Goal: Task Accomplishment & Management: Manage account settings

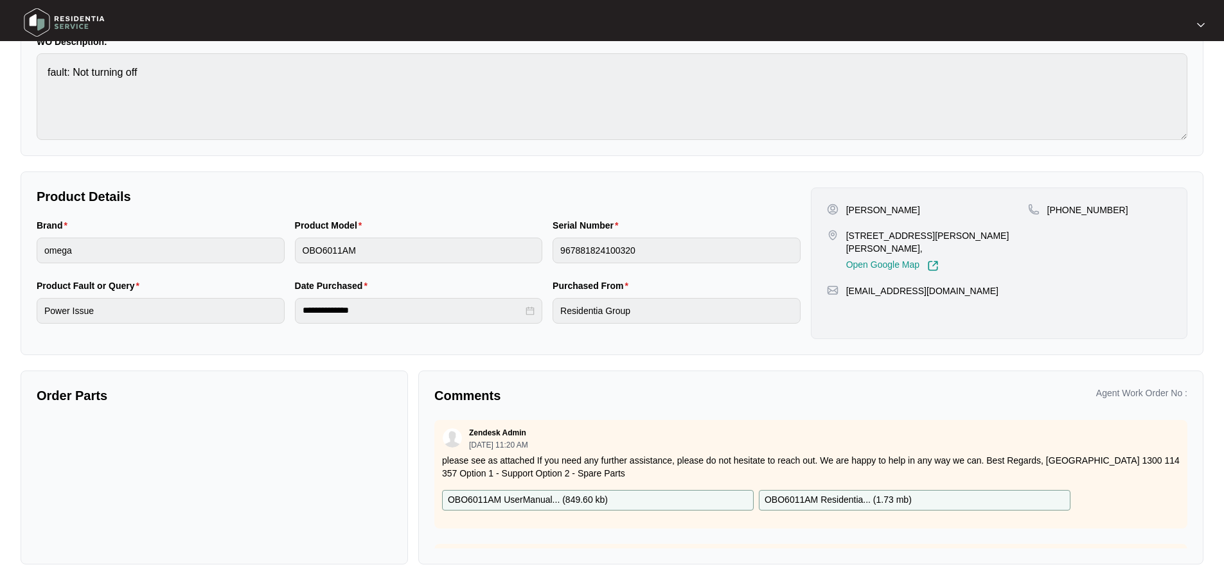
scroll to position [450, 0]
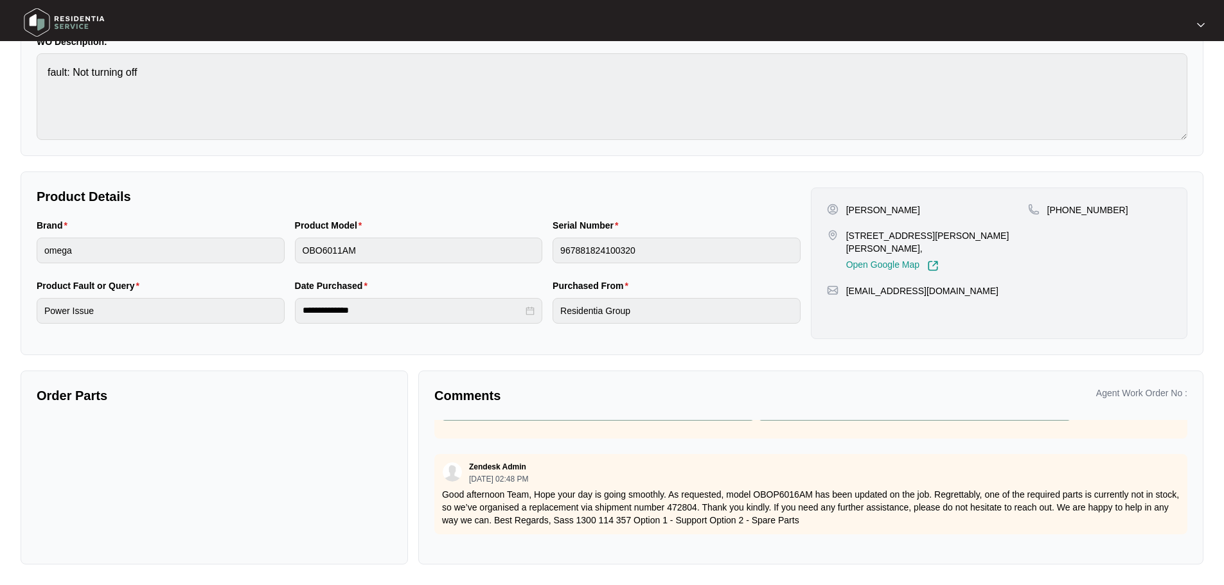
click at [81, 24] on img at bounding box center [64, 22] width 90 height 39
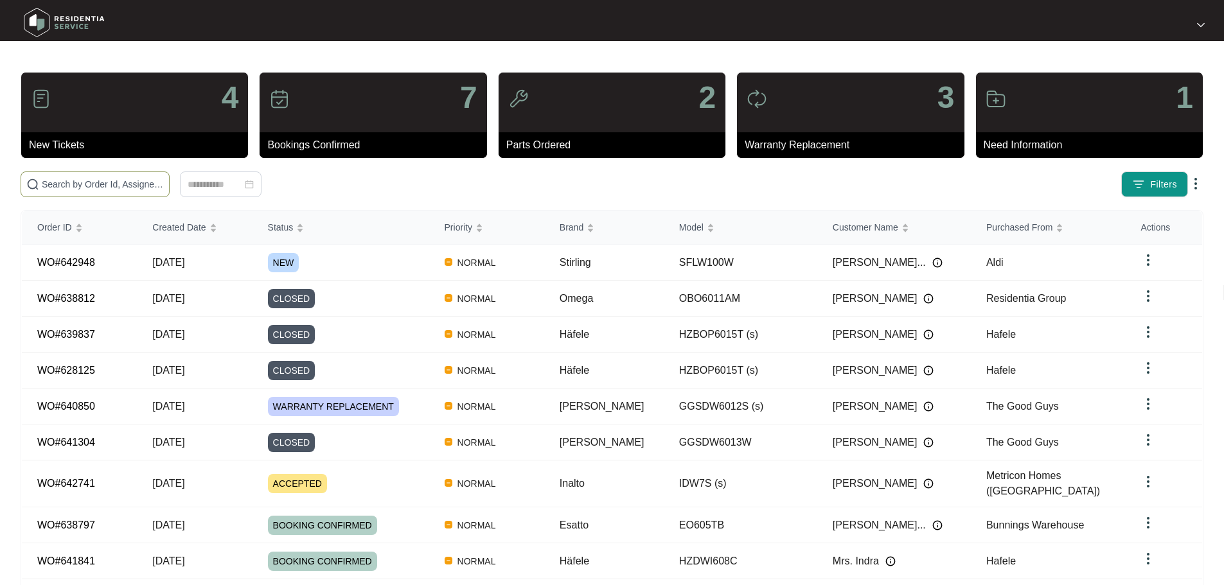
click at [164, 190] on input "text" at bounding box center [103, 184] width 122 height 14
paste input "641016"
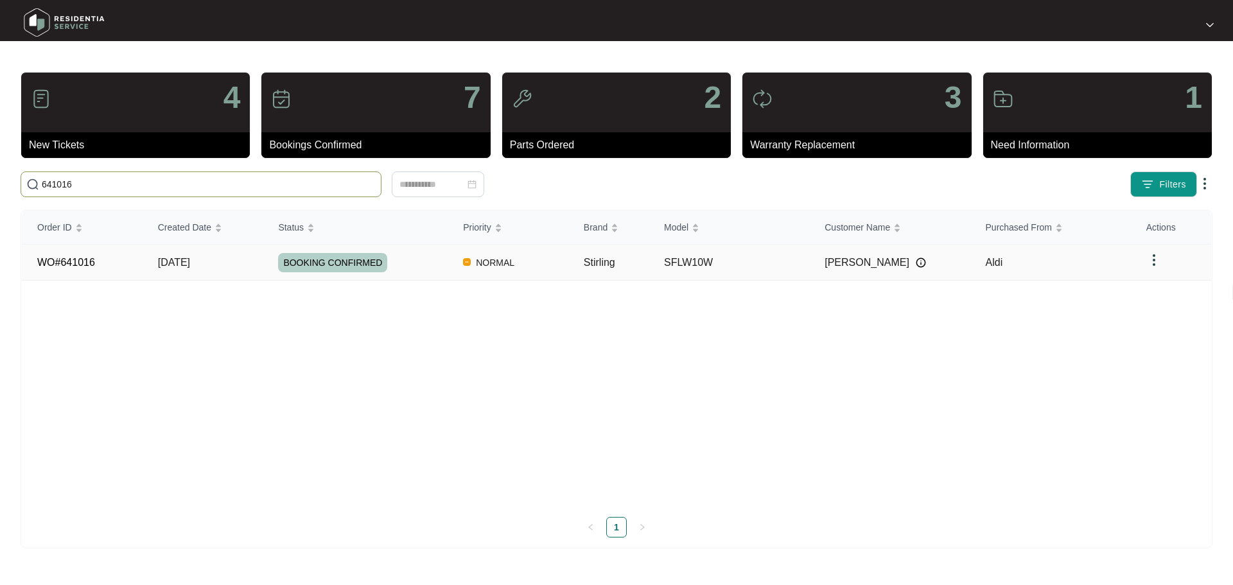
type input "641016"
click at [754, 262] on td "SFLW10W" at bounding box center [729, 263] width 161 height 36
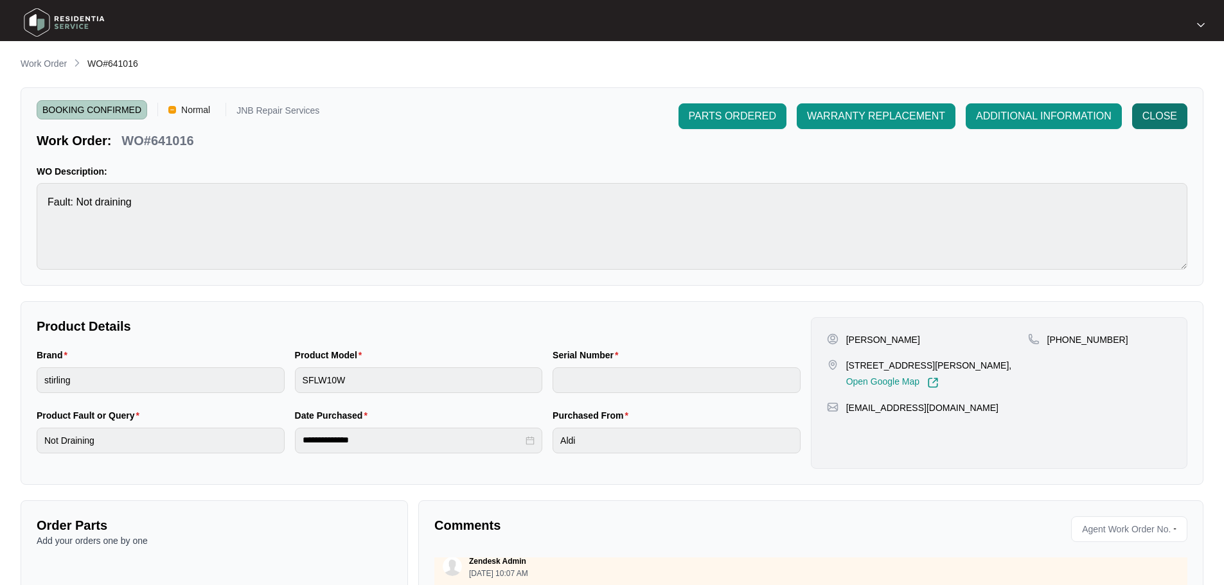
click at [1166, 109] on span "CLOSE" at bounding box center [1159, 116] width 35 height 15
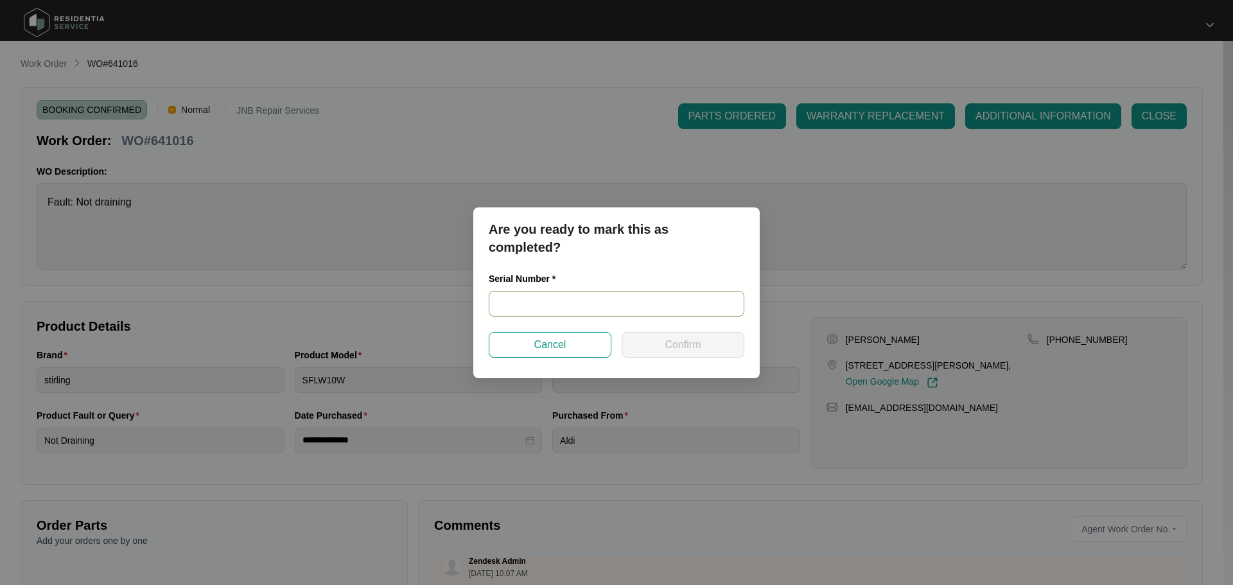
click at [644, 305] on input "text" at bounding box center [617, 304] width 256 height 26
paste input "540J252340135135K00420"
type input "540J252340135135K00420"
click at [693, 349] on span "Confirm" at bounding box center [683, 344] width 36 height 15
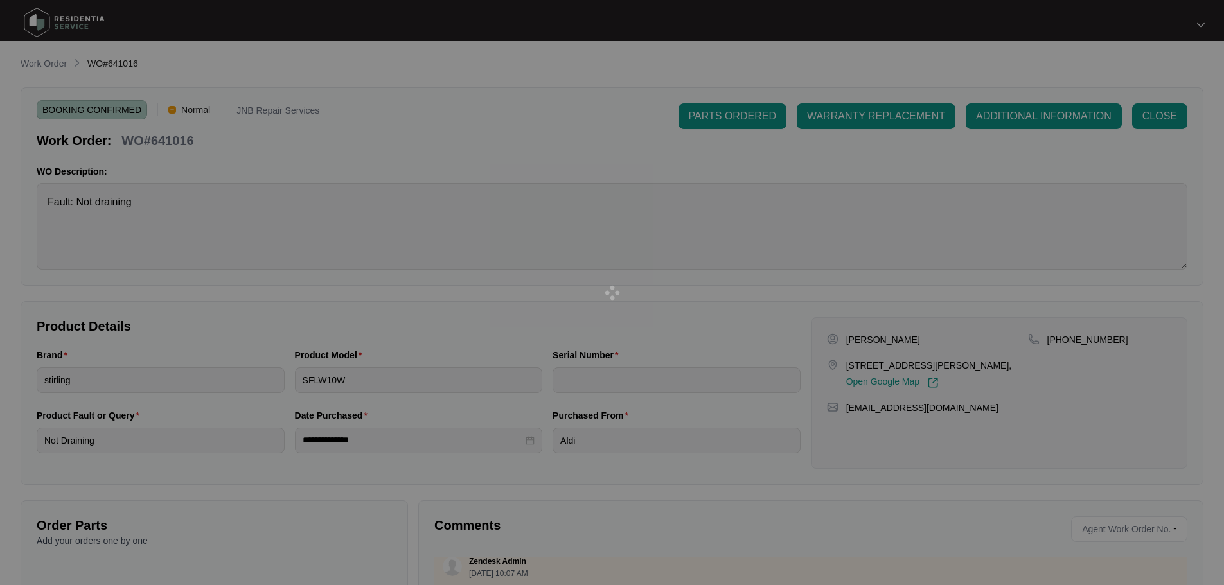
type input "540J252340135135K00420"
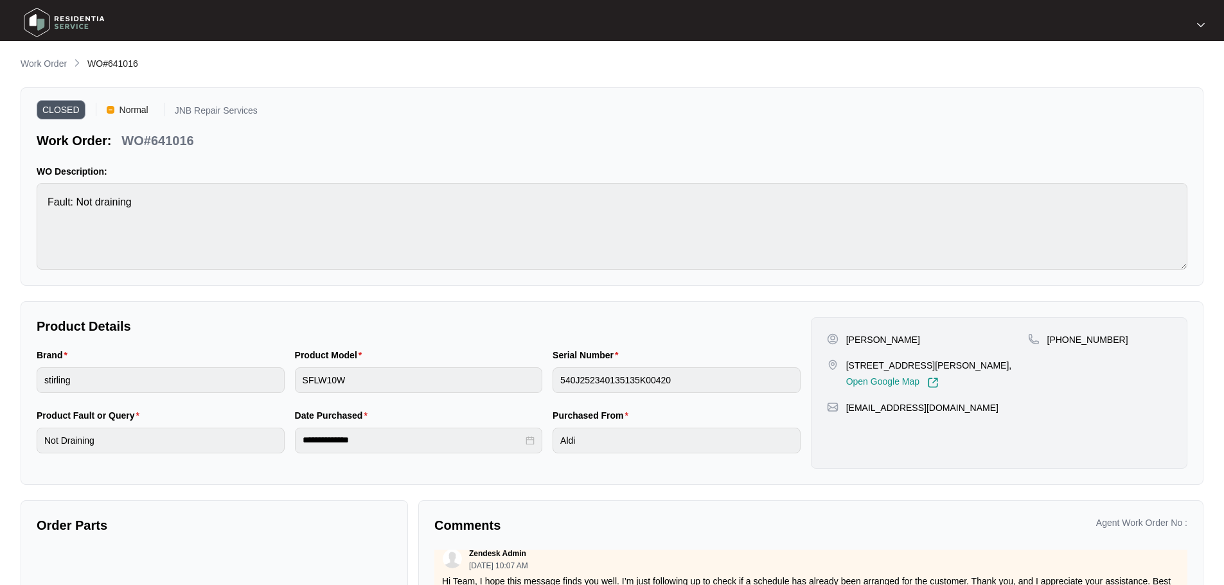
click at [80, 19] on img at bounding box center [64, 22] width 90 height 39
click at [94, 17] on img at bounding box center [64, 22] width 90 height 39
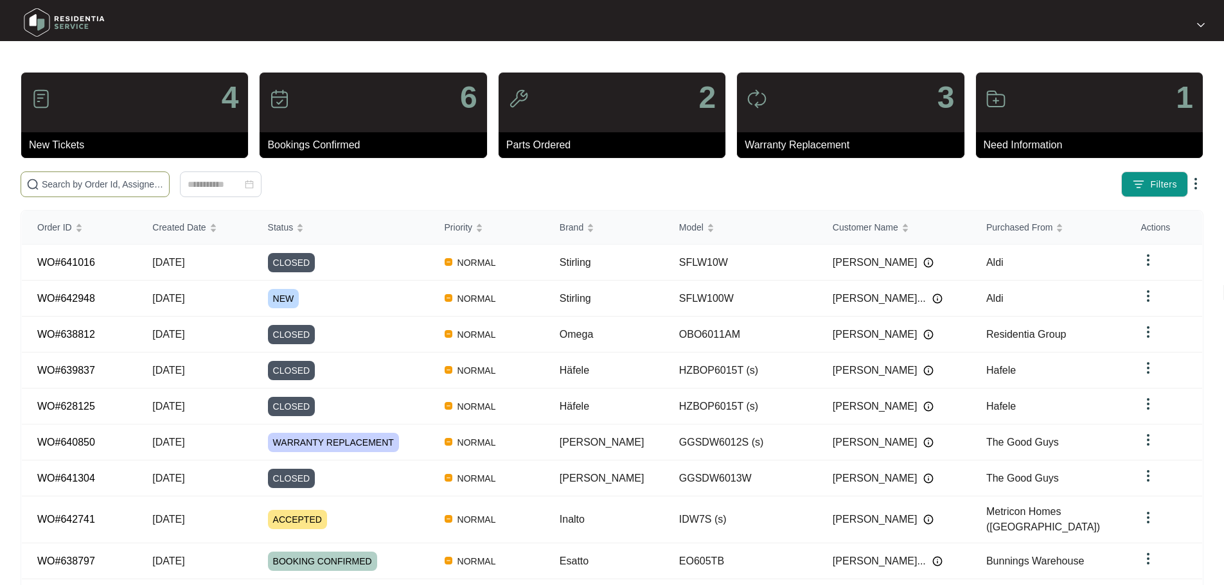
click at [164, 182] on input "text" at bounding box center [103, 184] width 122 height 14
paste input "642948"
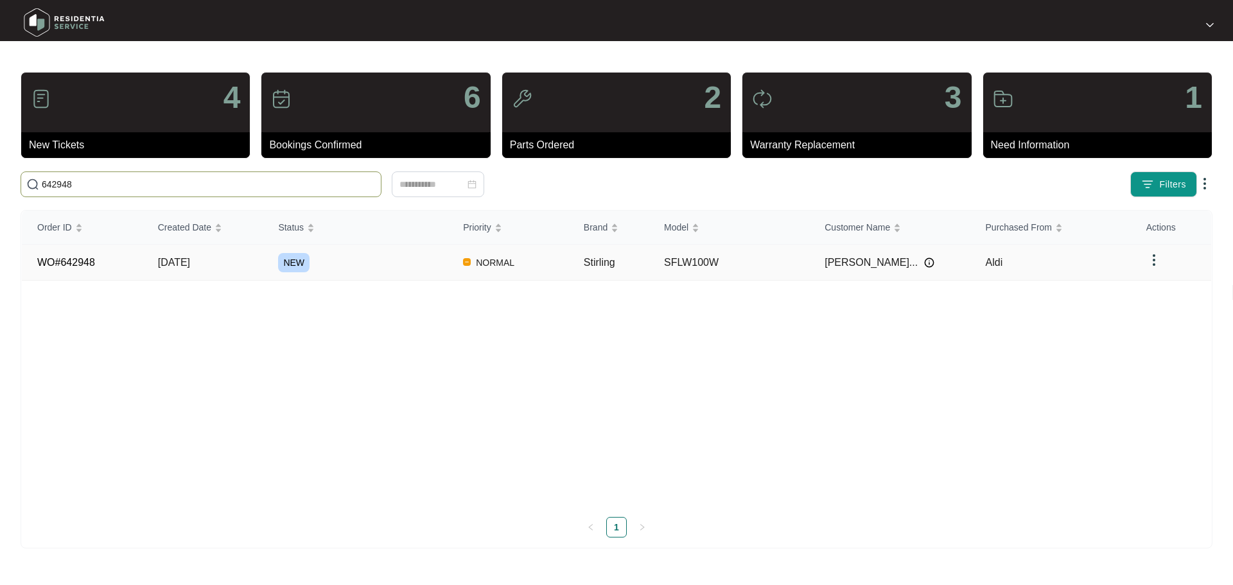
type input "642948"
click at [399, 255] on div "NEW" at bounding box center [363, 262] width 170 height 19
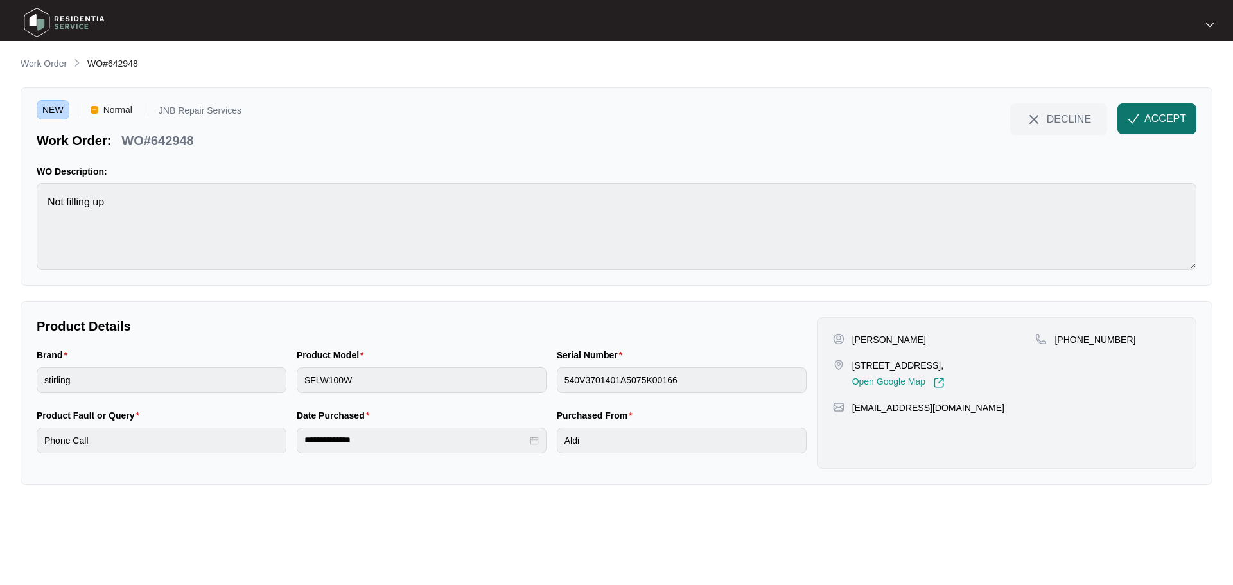
click at [1183, 116] on span "ACCEPT" at bounding box center [1166, 118] width 42 height 15
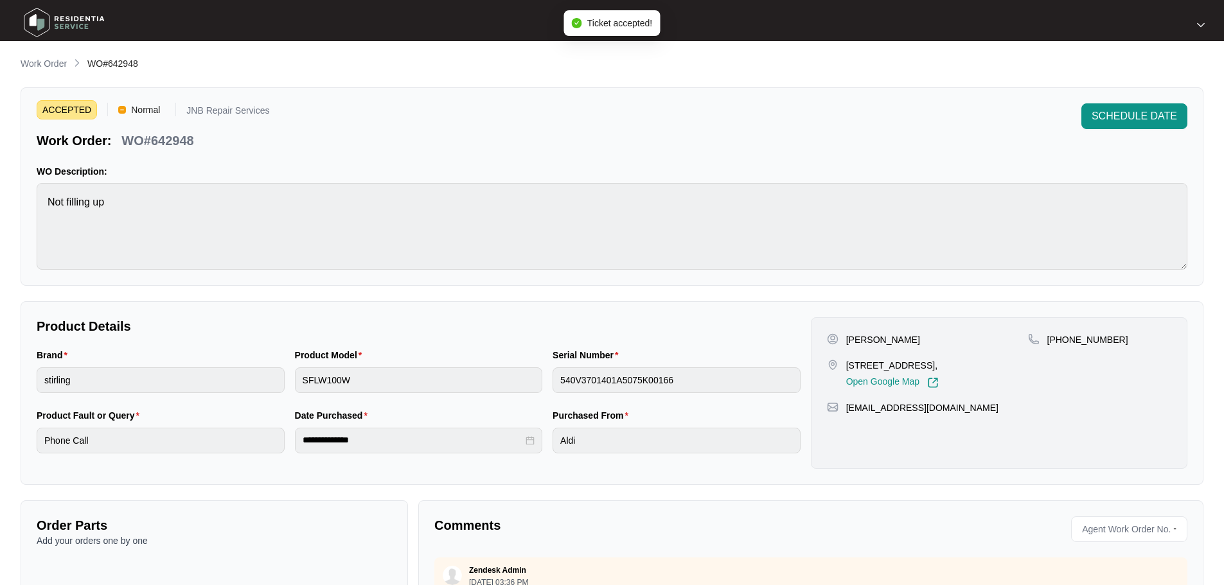
drag, startPoint x: 852, startPoint y: 341, endPoint x: 909, endPoint y: 337, distance: 56.7
click at [909, 337] on p "[PERSON_NAME]" at bounding box center [883, 339] width 74 height 13
copy p "[PERSON_NAME]"
drag, startPoint x: 848, startPoint y: 367, endPoint x: 1018, endPoint y: 365, distance: 169.6
click at [939, 365] on p "[STREET_ADDRESS]," at bounding box center [892, 365] width 93 height 13
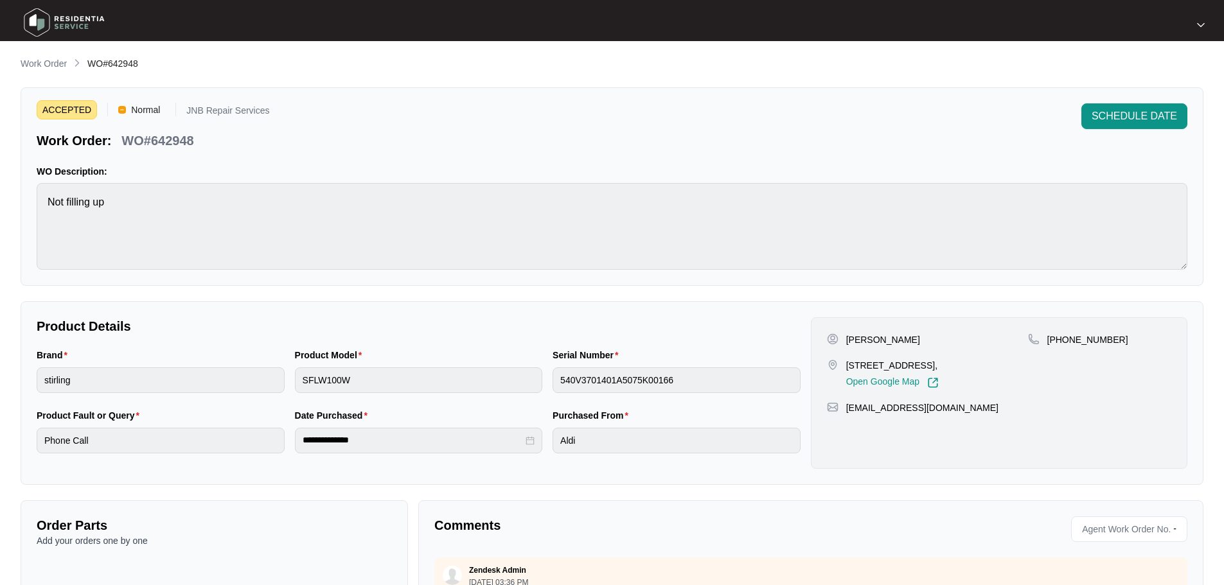
copy p "[STREET_ADDRESS]"
drag, startPoint x: 1062, startPoint y: 340, endPoint x: 1127, endPoint y: 336, distance: 65.6
click at [1127, 336] on div "[PHONE_NUMBER]" at bounding box center [1099, 339] width 143 height 13
copy p "433848595"
